Goal: Find specific fact: Find specific page/section

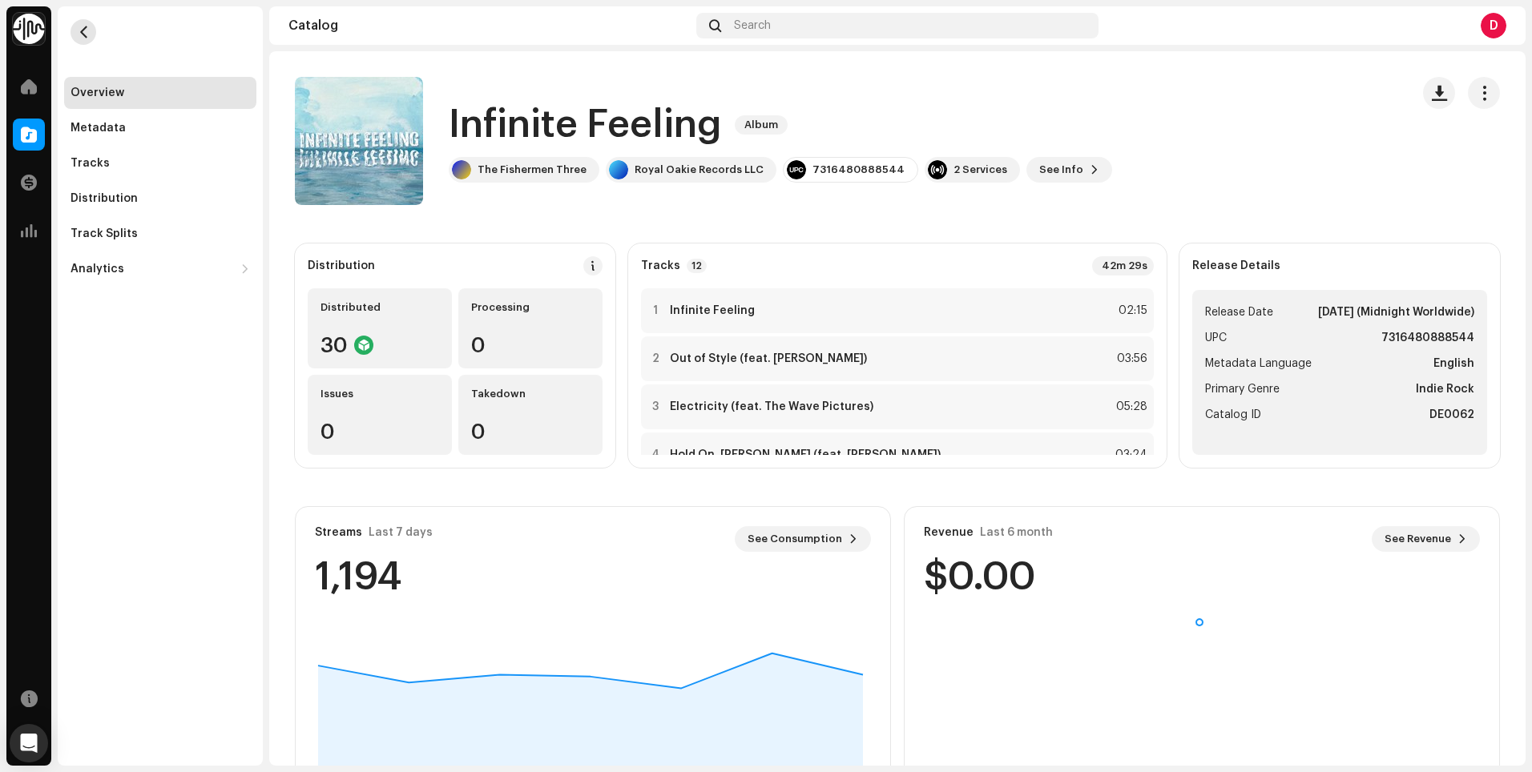
click at [83, 30] on span "button" at bounding box center [84, 32] width 12 height 13
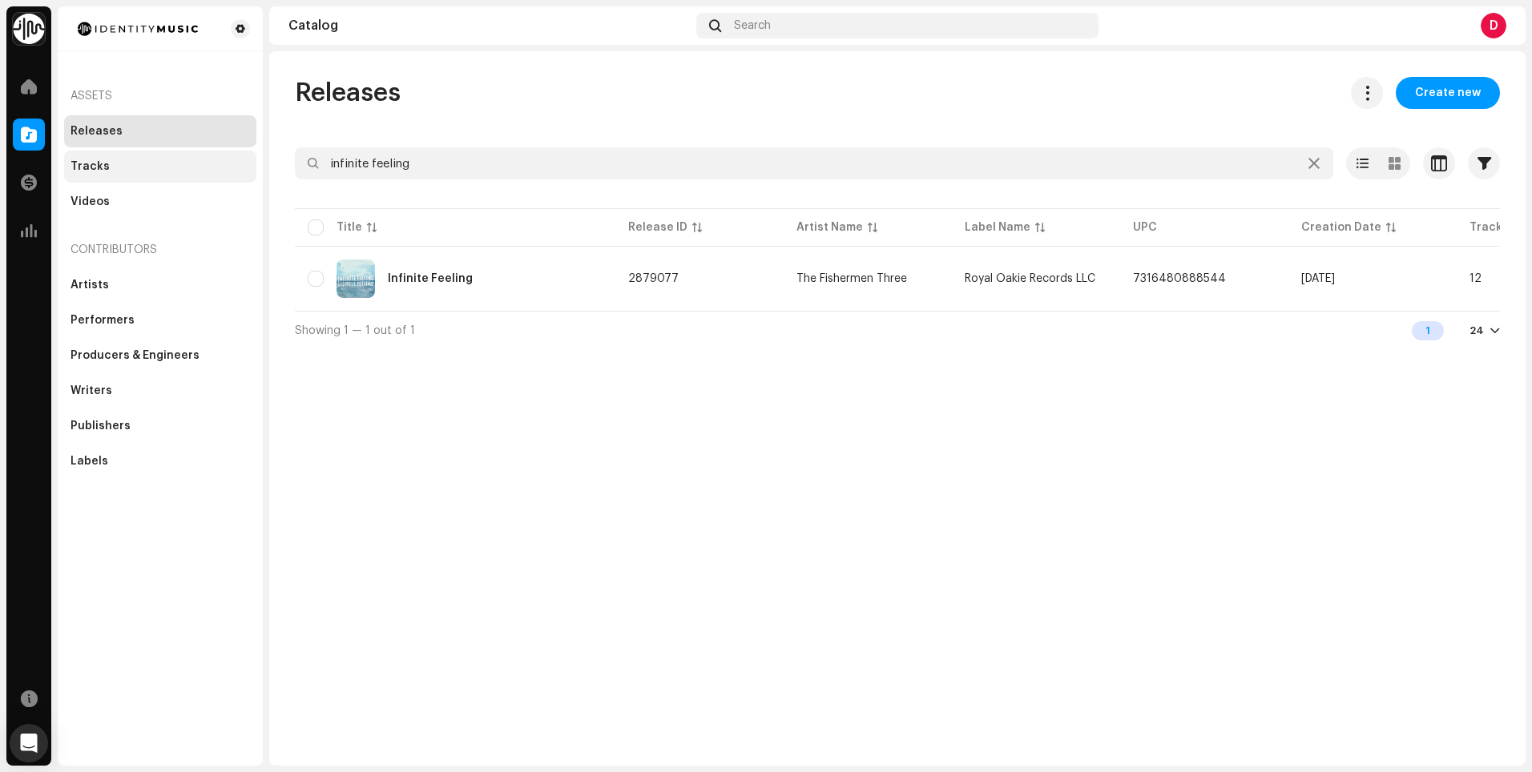
click at [118, 171] on div "Tracks" at bounding box center [160, 166] width 179 height 13
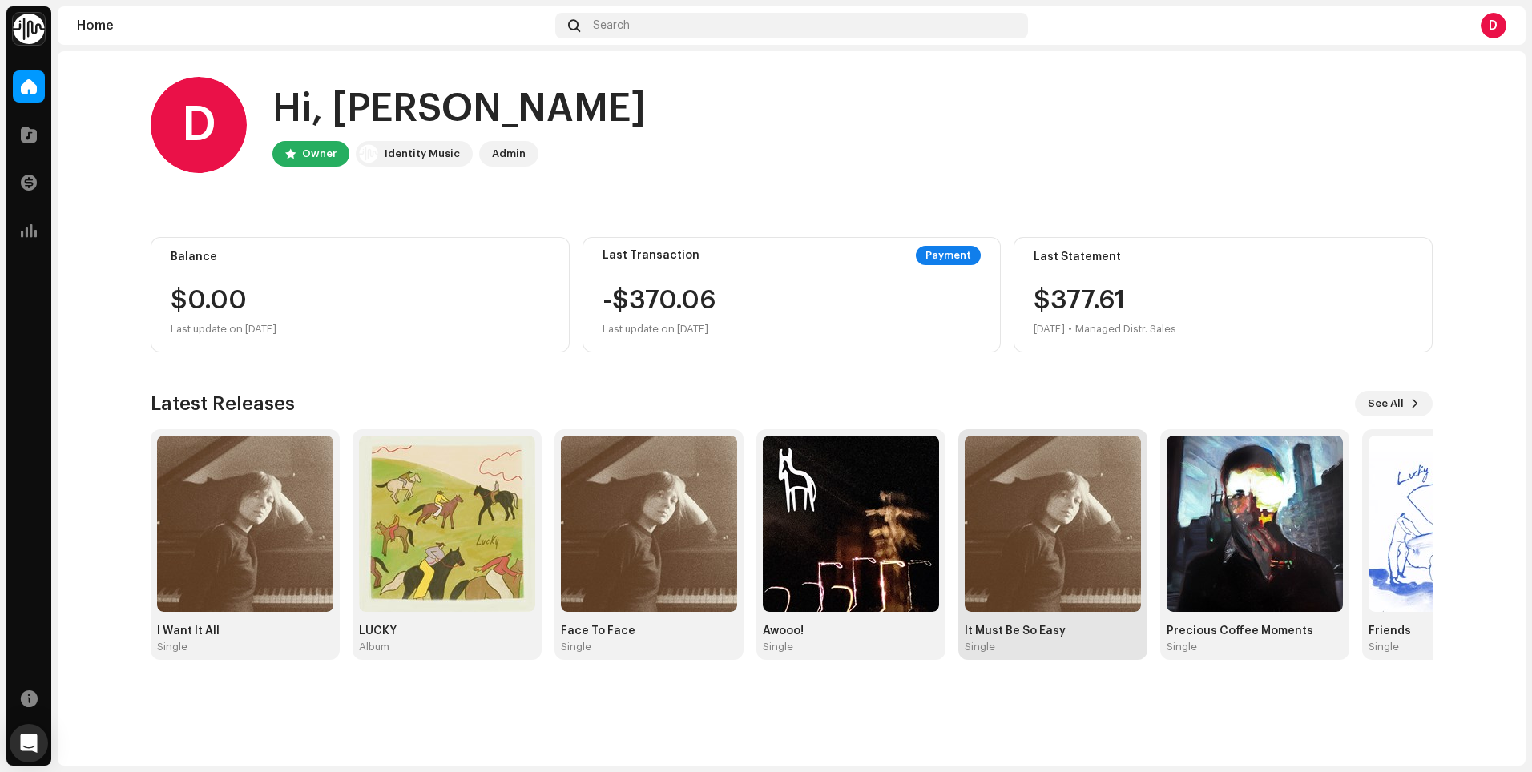
click at [994, 638] on div "It Must Be So Easy Single" at bounding box center [1053, 639] width 176 height 29
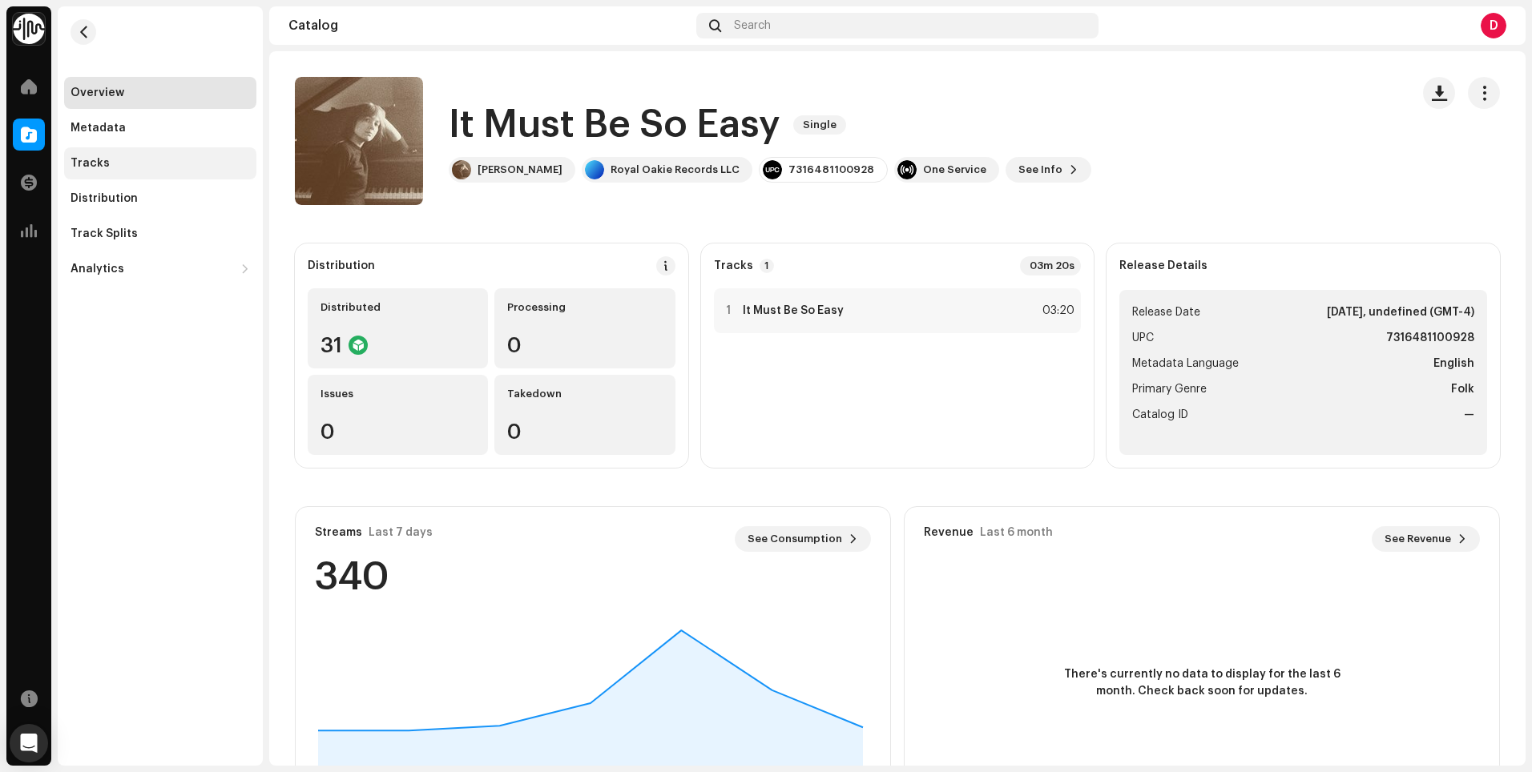
click at [87, 162] on div "Tracks" at bounding box center [90, 163] width 39 height 13
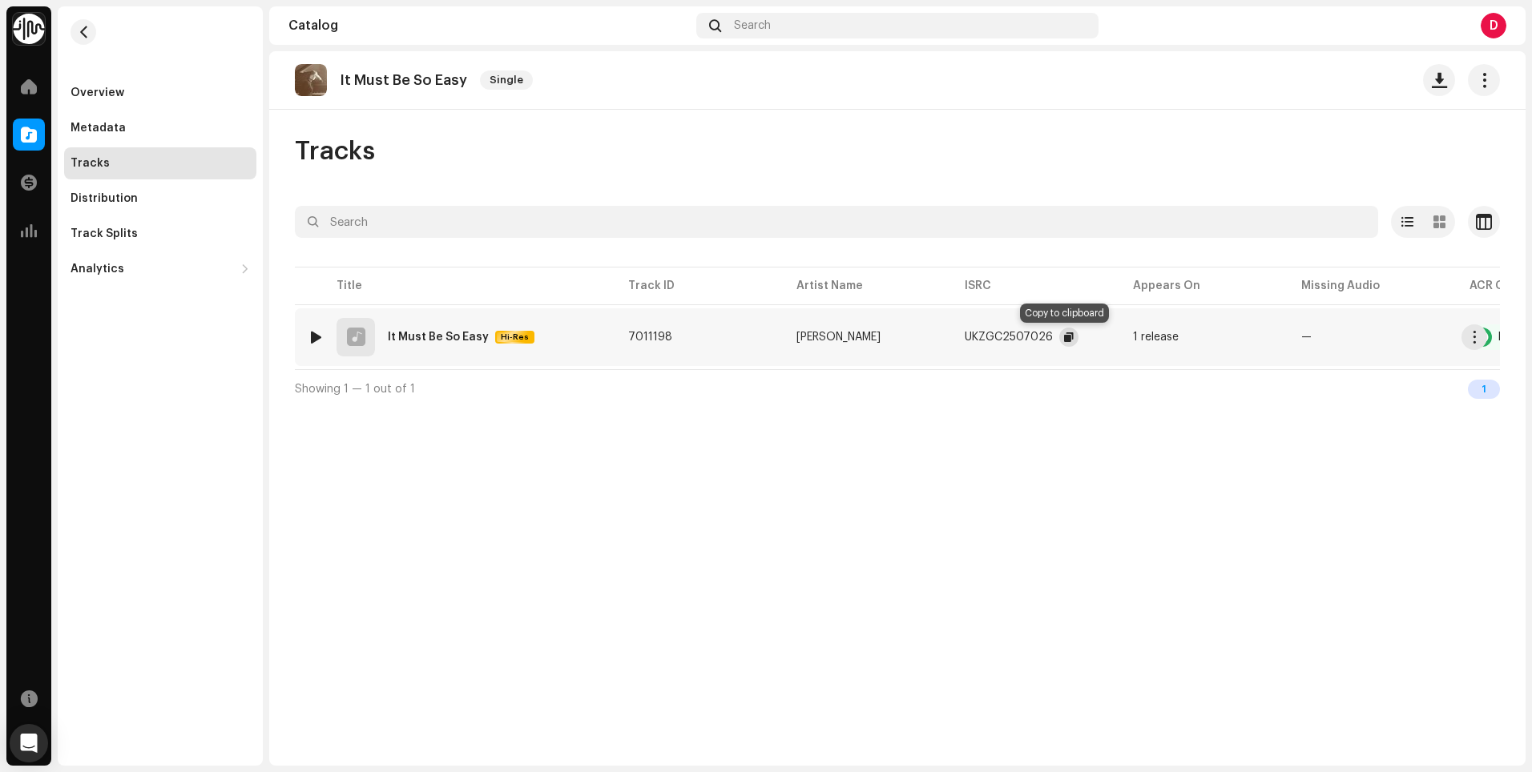
click at [1064, 335] on span "button" at bounding box center [1069, 337] width 10 height 13
